Goal: Information Seeking & Learning: Check status

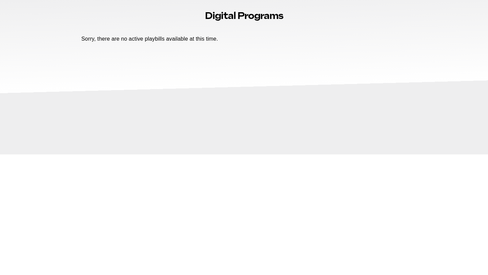
click at [183, 43] on div "Sorry, there are no active playbills available at this time." at bounding box center [243, 43] width 325 height 16
click at [182, 34] on section "Sorry, there are no active playbills available at this time." at bounding box center [243, 79] width 325 height 102
click at [181, 39] on p "Sorry, there are no active playbills available at this time." at bounding box center [149, 38] width 136 height 7
